Goal: Obtain resource: Download file/media

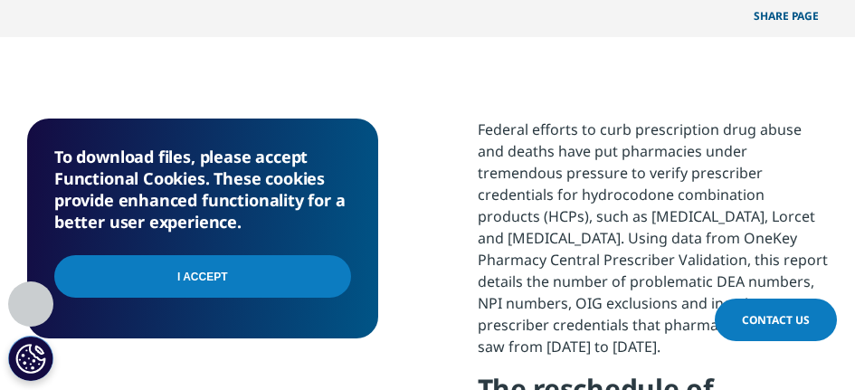
scroll to position [1086, 0]
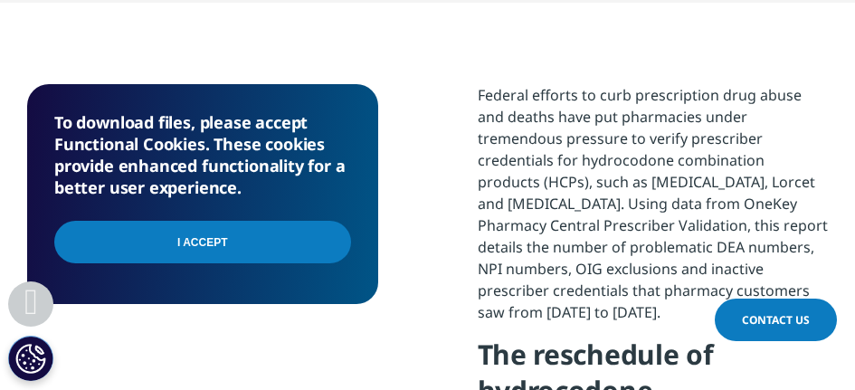
click at [141, 246] on input "I Accept" at bounding box center [202, 242] width 297 height 43
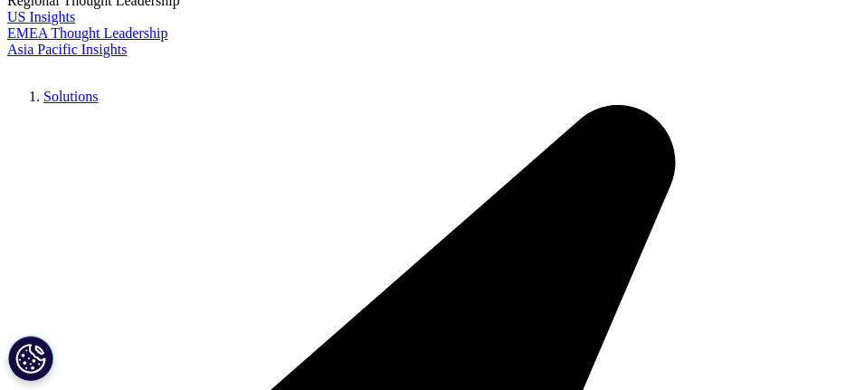
scroll to position [2987, 0]
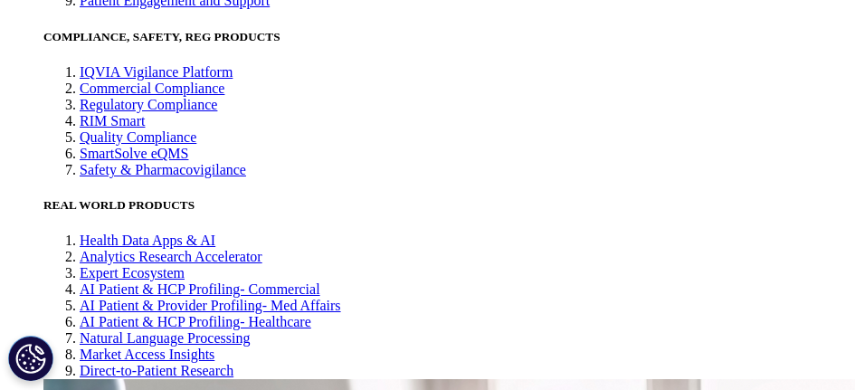
scroll to position [181, 0]
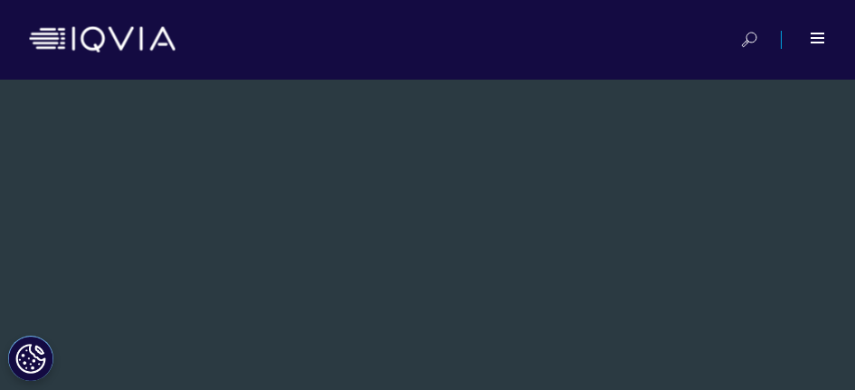
click at [819, 39] on div at bounding box center [818, 38] width 15 height 11
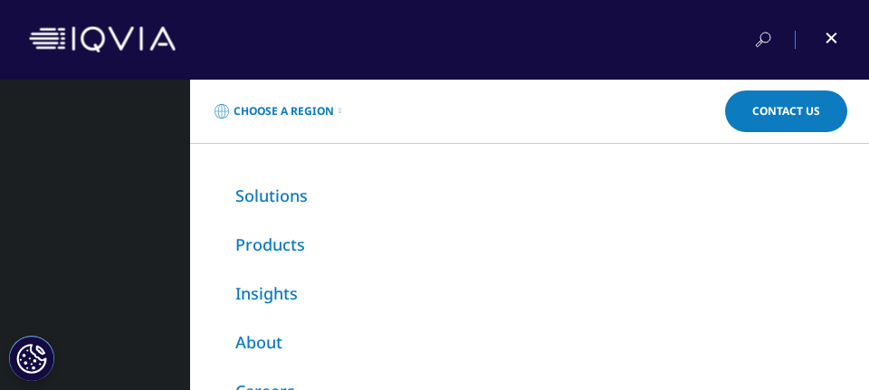
scroll to position [81, 0]
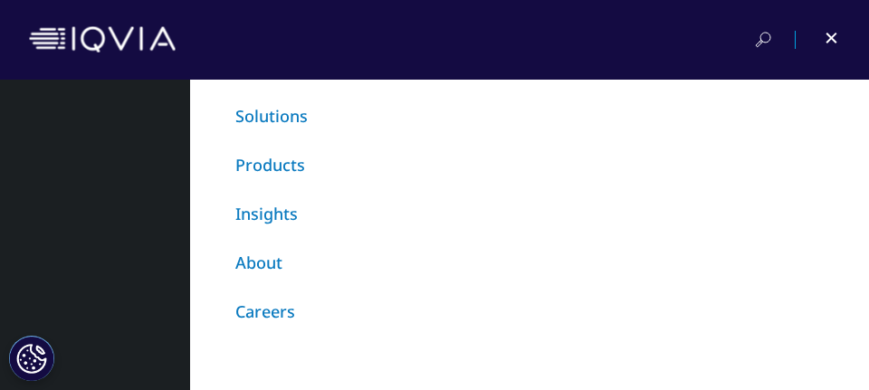
click at [247, 265] on link "About" at bounding box center [258, 263] width 47 height 22
